Goal: Find specific page/section: Find specific page/section

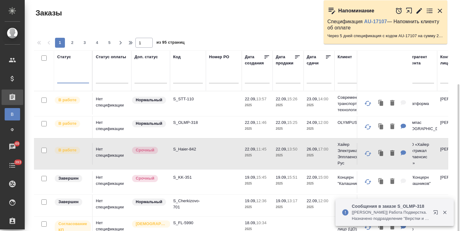
scroll to position [46, 0]
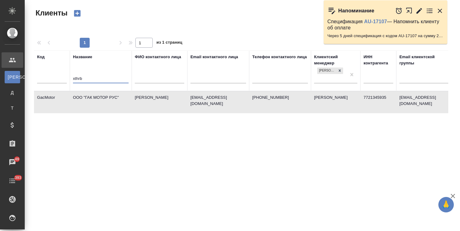
select select "RU"
type input "x"
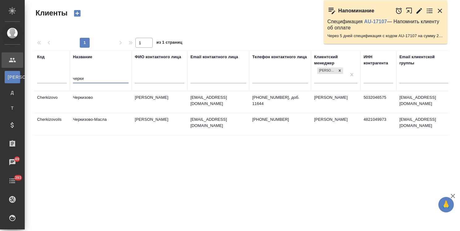
type input "черки"
click at [96, 99] on td "Черкизово" at bounding box center [101, 102] width 62 height 22
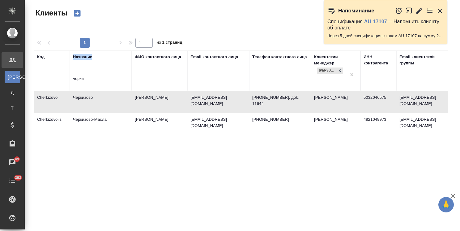
drag, startPoint x: 91, startPoint y: 73, endPoint x: 50, endPoint y: 77, distance: 40.7
click at [50, 77] on tr "Код Название черки ФИО контактного лица Email контактного лица Телефон контактн…" at bounding box center [267, 70] width 467 height 40
click at [94, 72] on div "черки" at bounding box center [101, 79] width 56 height 15
drag, startPoint x: 88, startPoint y: 75, endPoint x: 58, endPoint y: 76, distance: 30.3
click at [58, 76] on tr "Код Название черки ФИО контактного лица Email контактного лица Телефон контактн…" at bounding box center [267, 70] width 467 height 40
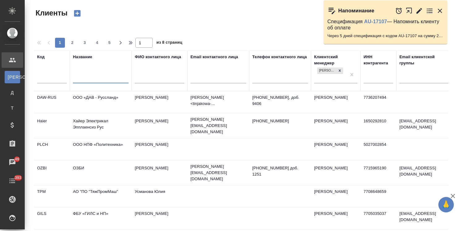
click at [439, 11] on icon "button" at bounding box center [439, 10] width 7 height 7
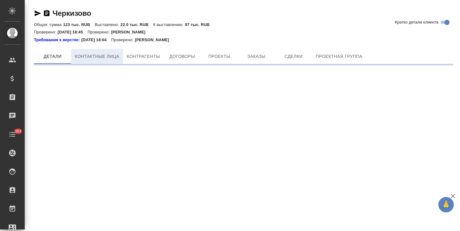
click at [98, 40] on p "03.09.2024 18:04" at bounding box center [96, 40] width 30 height 6
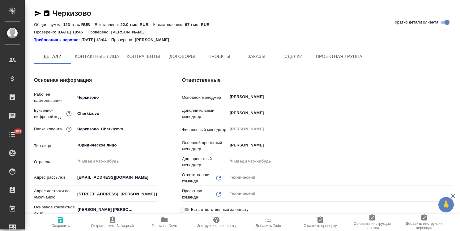
click at [93, 53] on span "Контактные лица" at bounding box center [97, 57] width 45 height 8
type textarea "x"
select select "RU"
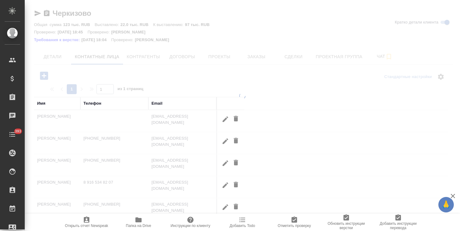
click at [42, 101] on div "Имя" at bounding box center [41, 103] width 8 height 6
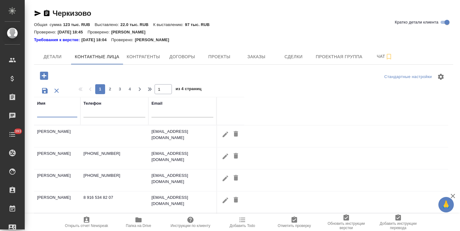
click at [59, 116] on input "text" at bounding box center [57, 113] width 40 height 8
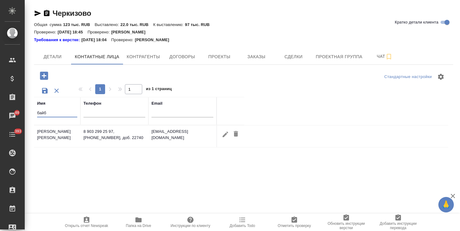
type input "байб"
click at [223, 133] on icon "button" at bounding box center [225, 133] width 7 height 7
type input "Елена"
type input "Байбекова"
type textarea "Москва, ул. Лесная, 5В"
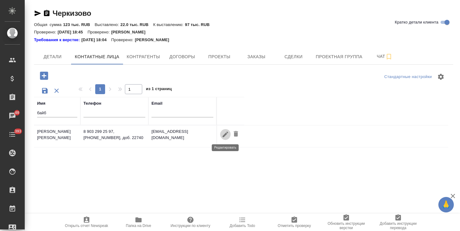
type input "Пользователь"
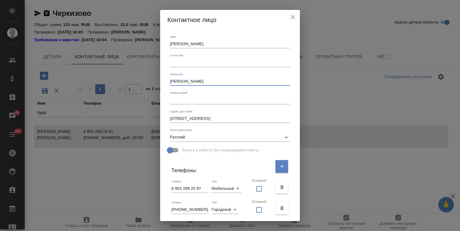
drag, startPoint x: 199, startPoint y: 80, endPoint x: 138, endPoint y: 77, distance: 60.7
click at [142, 78] on div "Контактное лицо Имя Елена Отчество Фамилия Байбекова Коментарий x Адрес доставк…" at bounding box center [230, 115] width 460 height 231
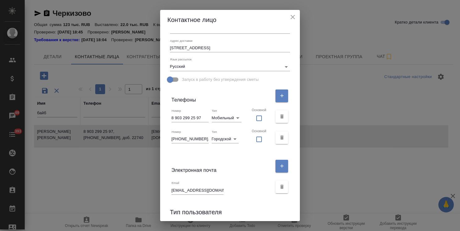
scroll to position [124, 0]
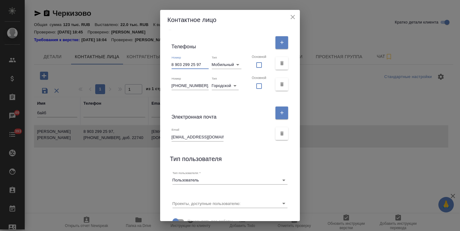
drag, startPoint x: 177, startPoint y: 65, endPoint x: 230, endPoint y: 63, distance: 53.5
click at [230, 63] on div "Номер 8 903 299 25 97 Тип Мобильный mobile Основной" at bounding box center [230, 63] width 125 height 21
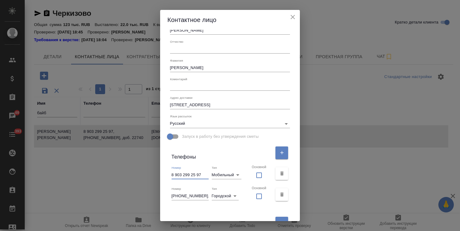
scroll to position [13, 0]
drag, startPoint x: 228, startPoint y: 104, endPoint x: 126, endPoint y: 102, distance: 102.6
click at [126, 103] on div "Контактное лицо Имя Елена Отчество Фамилия Байбекова Коментарий x Адрес доставк…" at bounding box center [230, 115] width 460 height 231
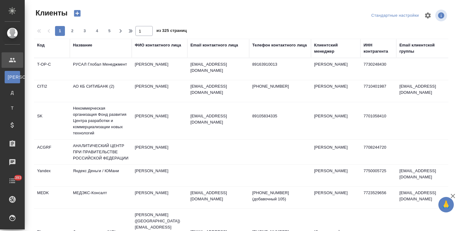
select select "RU"
click at [12, 161] on div "Чаты" at bounding box center [4, 161] width 15 height 9
